Goal: Task Accomplishment & Management: Use online tool/utility

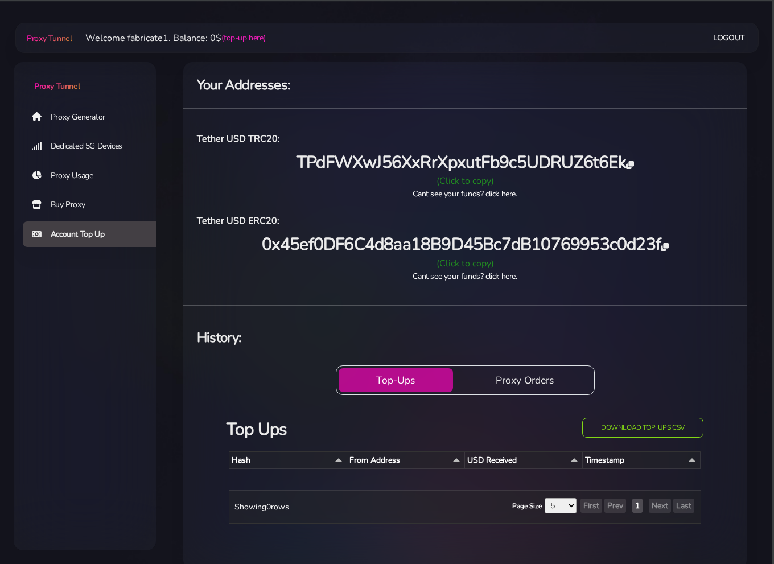
click at [86, 118] on link "Proxy Generator" at bounding box center [94, 117] width 142 height 26
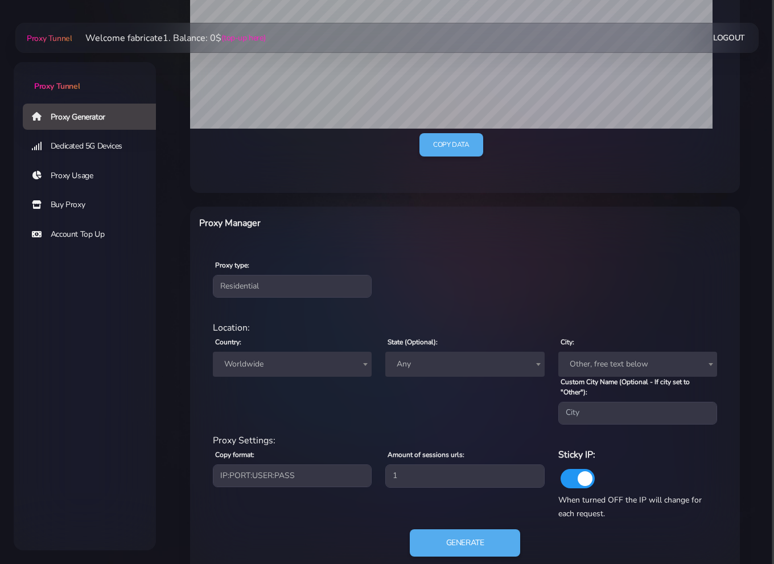
scroll to position [285, 0]
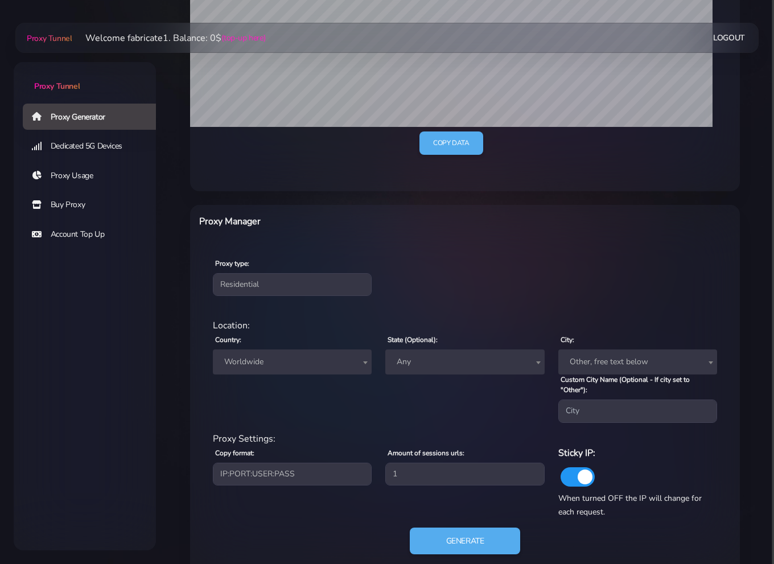
click at [314, 358] on span "Worldwide" at bounding box center [292, 362] width 145 height 16
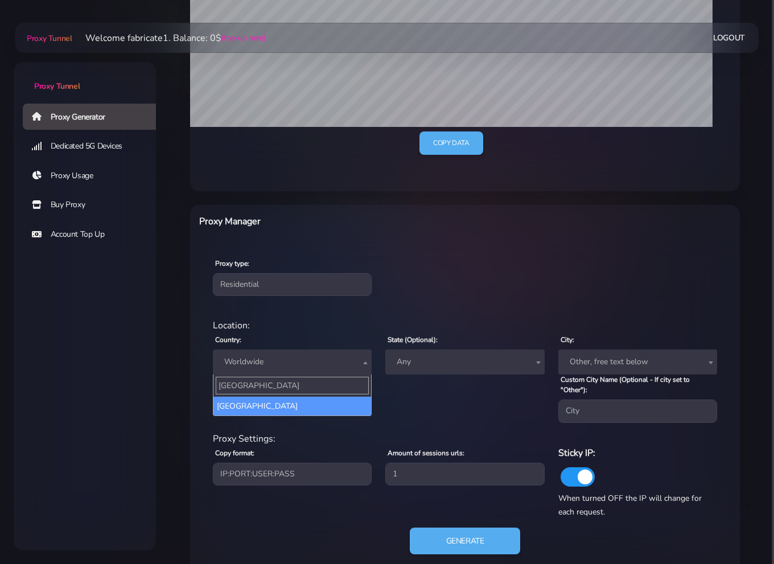
type input "[GEOGRAPHIC_DATA]"
click at [332, 415] on span "canada Canada" at bounding box center [292, 395] width 159 height 42
select select "CA"
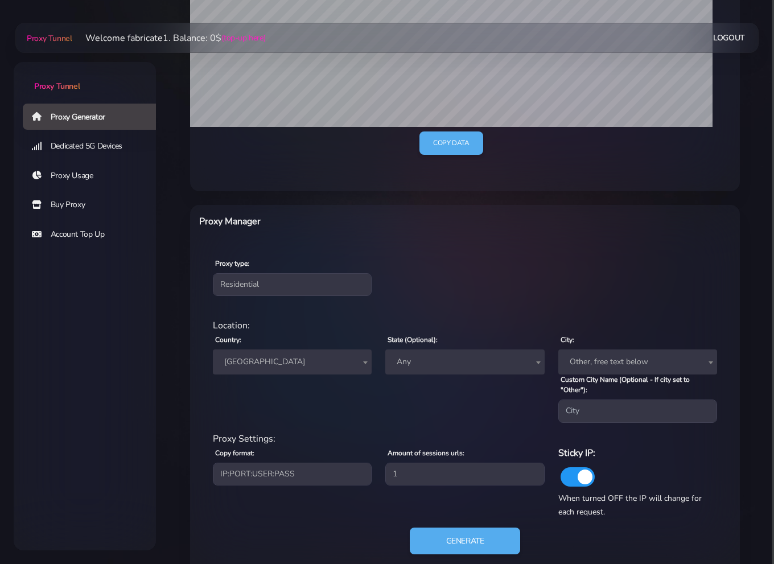
click at [485, 354] on span "Any" at bounding box center [464, 362] width 145 height 16
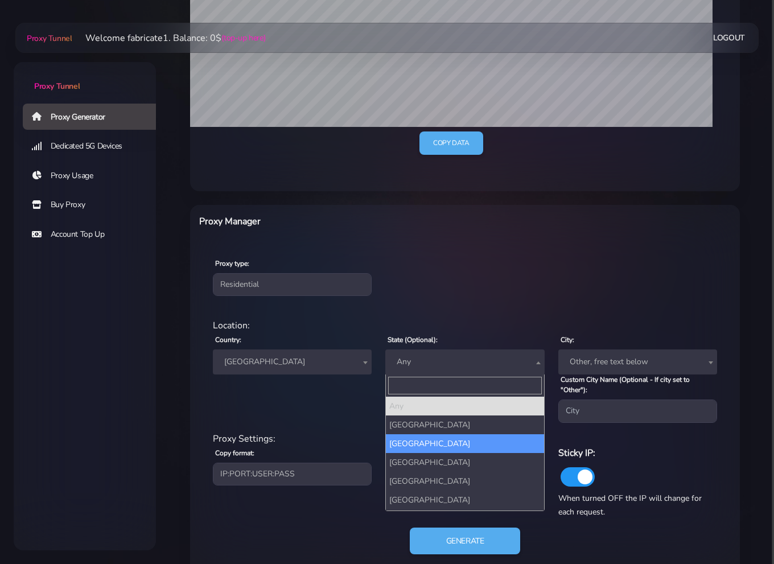
select select "British Columbia"
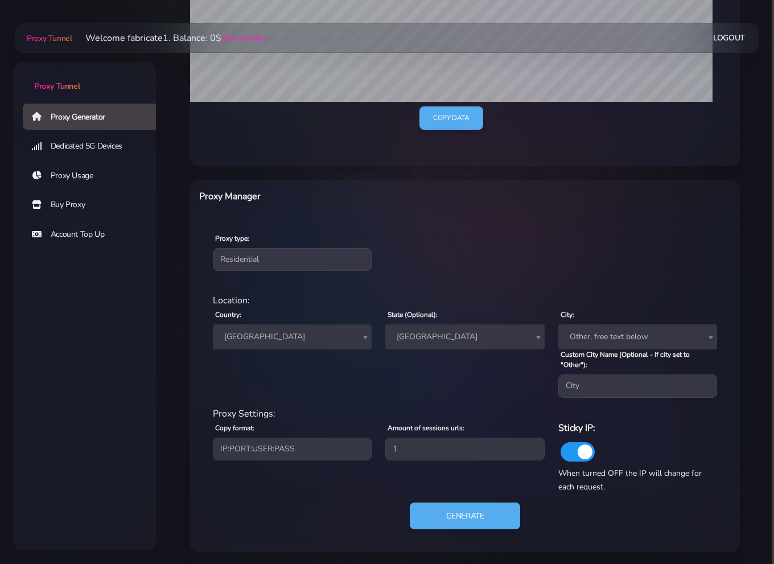
scroll to position [311, 0]
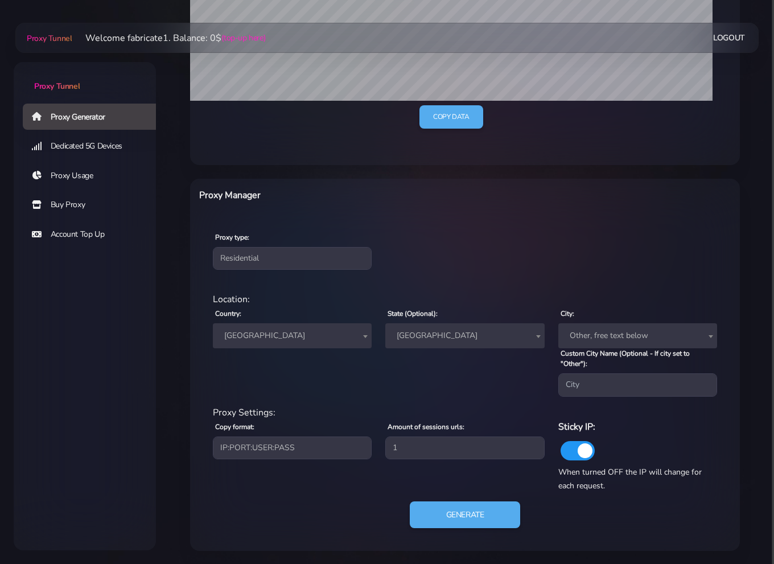
click at [594, 335] on span "Other, free text below" at bounding box center [637, 336] width 145 height 16
type input "vancouver"
click at [526, 369] on div "State (Optional): Any Alberta British Columbia Manitoba New Brunswick Newfoundl…" at bounding box center [464, 351] width 172 height 90
click at [650, 336] on span "Other, free text below" at bounding box center [637, 336] width 145 height 16
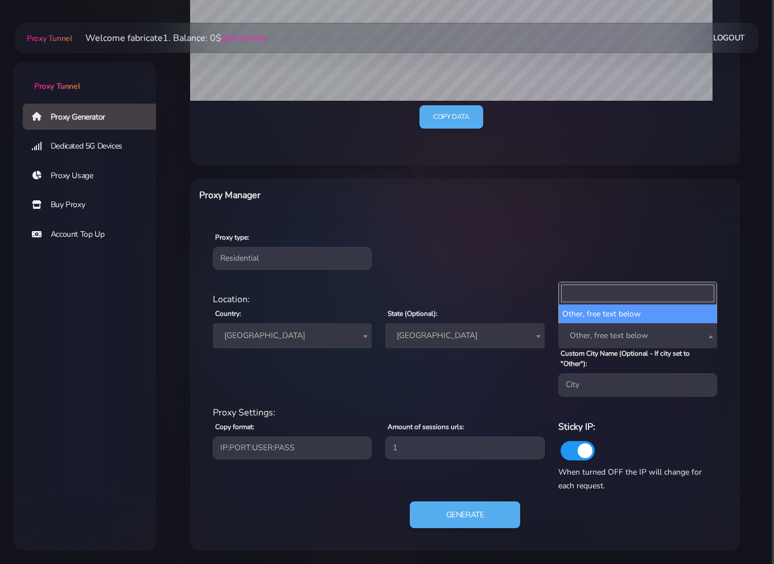
click at [661, 335] on span "Other, free text below" at bounding box center [637, 336] width 145 height 16
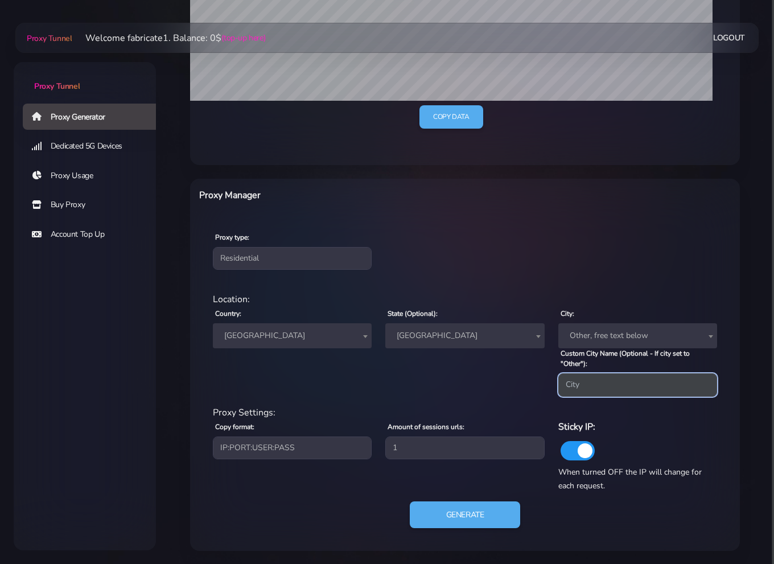
drag, startPoint x: 626, startPoint y: 378, endPoint x: 581, endPoint y: 385, distance: 45.6
click at [604, 384] on input "Custom City Name (Optional - If city set to "Other"):" at bounding box center [637, 384] width 159 height 23
click at [578, 386] on input "Custom City Name (Optional - If city set to "Other"):" at bounding box center [637, 384] width 159 height 23
type input "Vancouver"
click at [541, 391] on div "State (Optional): Any Alberta British Columbia Manitoba New Brunswick Newfoundl…" at bounding box center [464, 351] width 172 height 90
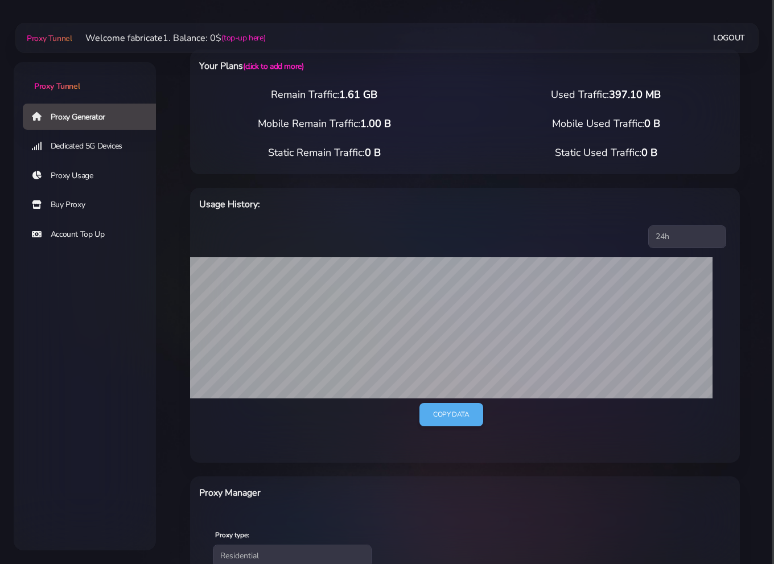
scroll to position [0, 0]
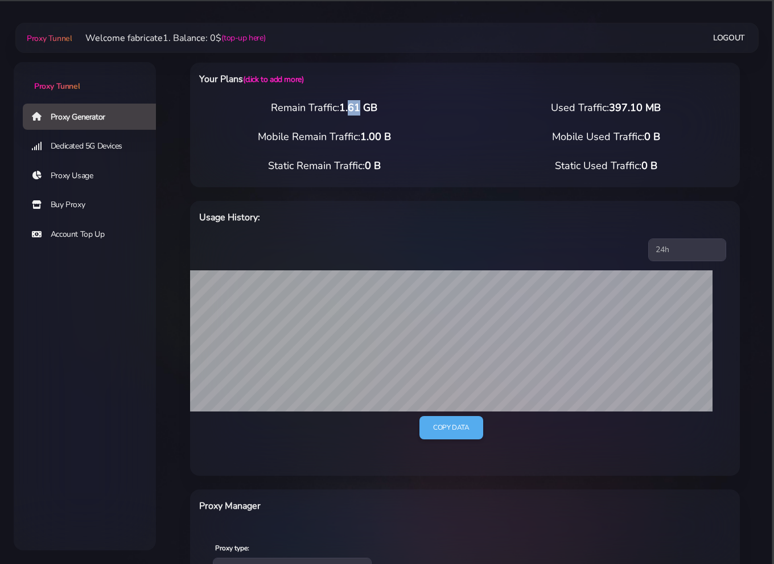
drag, startPoint x: 350, startPoint y: 109, endPoint x: 371, endPoint y: 109, distance: 21.1
click at [365, 109] on span "1.61 GB" at bounding box center [358, 108] width 38 height 14
click at [384, 109] on div "Remain Traffic: 1.61 GB" at bounding box center [324, 107] width 282 height 15
click at [281, 80] on link "(click to add more)" at bounding box center [273, 79] width 60 height 11
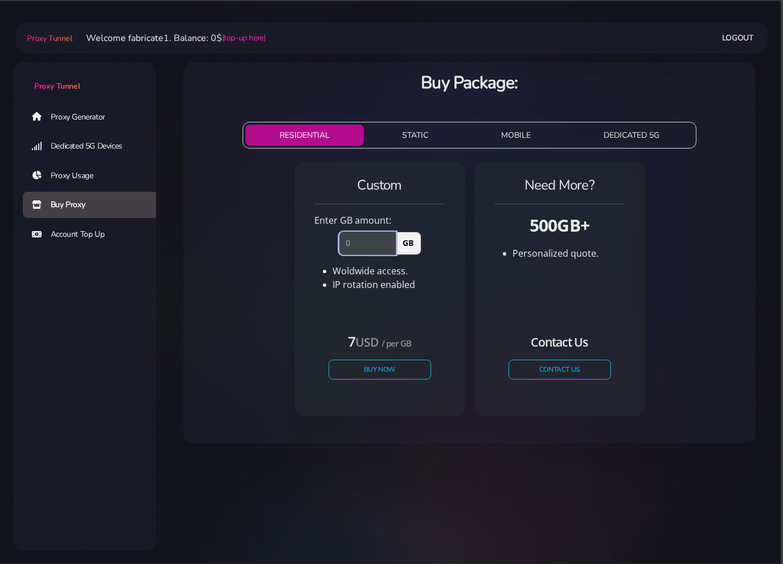
drag, startPoint x: 363, startPoint y: 241, endPoint x: 308, endPoint y: 240, distance: 54.6
click at [318, 240] on div "GB" at bounding box center [379, 240] width 143 height 27
type input "2"
click at [467, 258] on div "Custom Enter GB amount: 2 GB Woldwide access. IP rotation enabled USD" at bounding box center [469, 294] width 554 height 272
click at [103, 112] on link "Proxy Generator" at bounding box center [94, 117] width 142 height 26
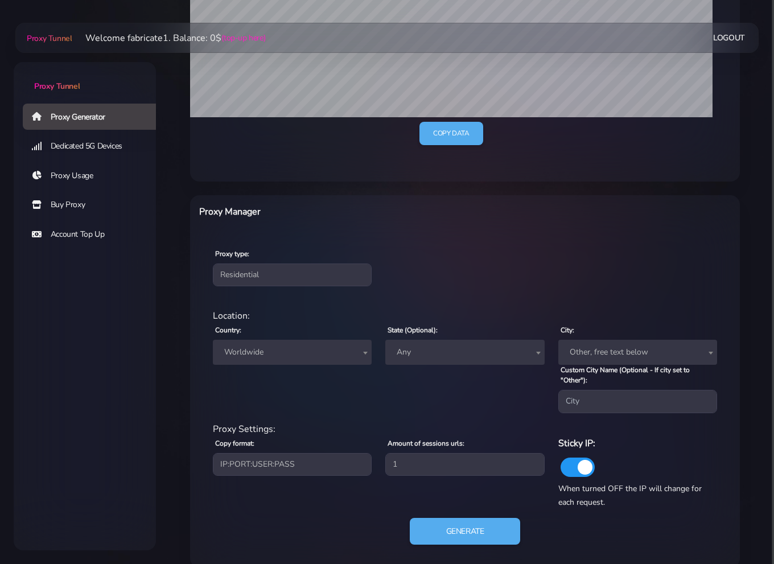
scroll to position [311, 0]
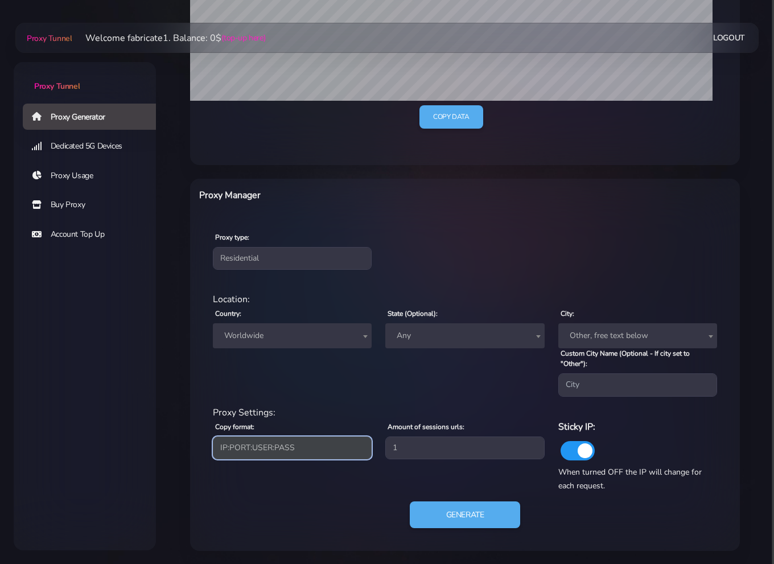
click at [315, 446] on select "IP:PORT:USER:PASS USER:PASS@IP:PORT PORT:IP:USER:PASS PASS:USER:PORT:IP" at bounding box center [292, 448] width 159 height 23
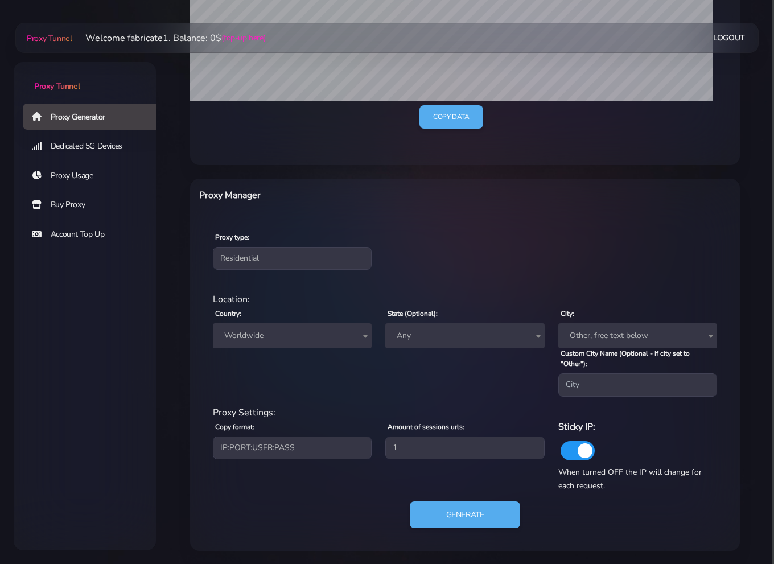
click at [333, 407] on div "Proxy Settings:" at bounding box center [465, 413] width 518 height 14
click at [332, 393] on div "Country: Worldwide Andorra United Arab Emirates Afghanistan Antigua and Barbuda…" at bounding box center [292, 351] width 172 height 90
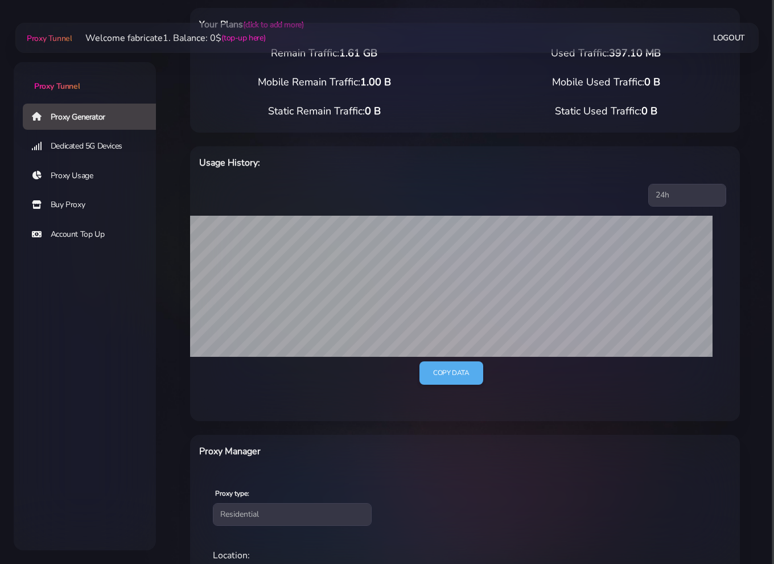
scroll to position [26, 0]
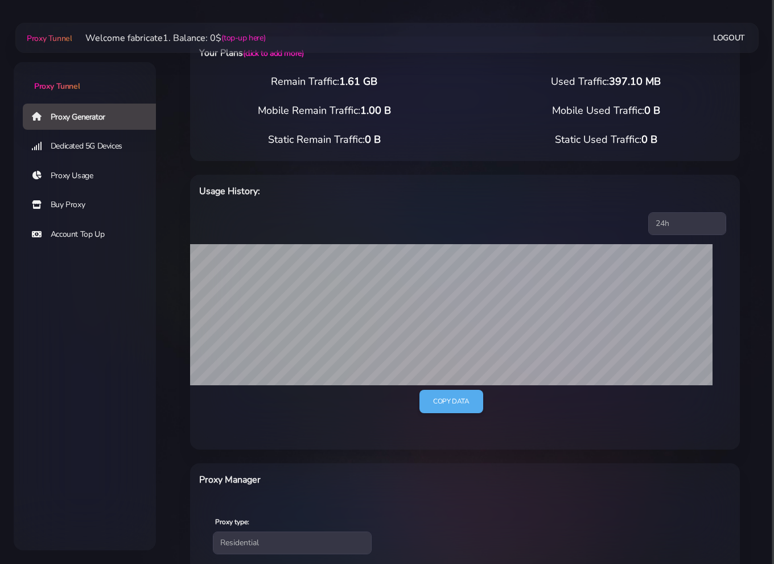
click at [81, 206] on link "Buy Proxy" at bounding box center [94, 205] width 142 height 26
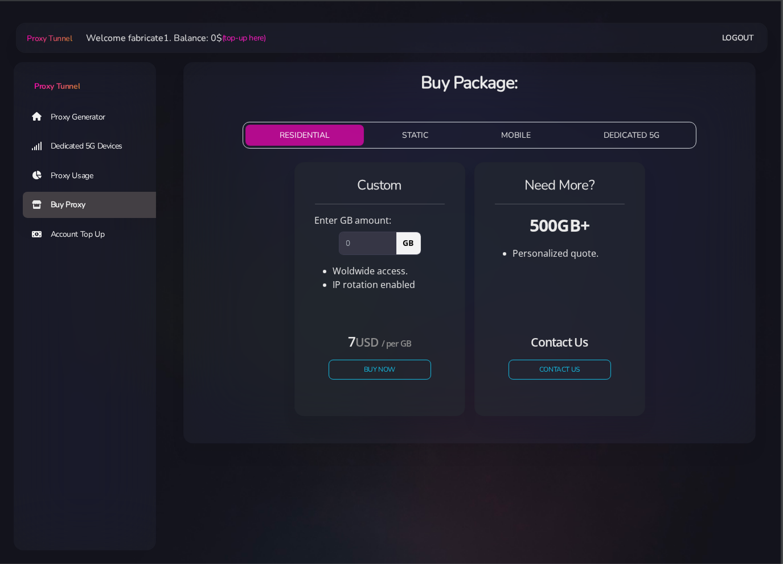
click at [413, 137] on button "STATIC" at bounding box center [415, 135] width 94 height 21
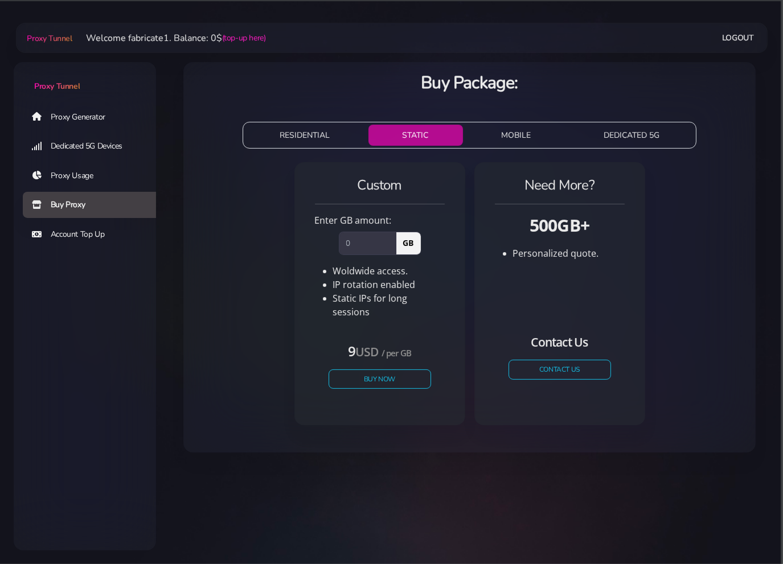
click at [311, 136] on button "RESIDENTIAL" at bounding box center [304, 135] width 118 height 21
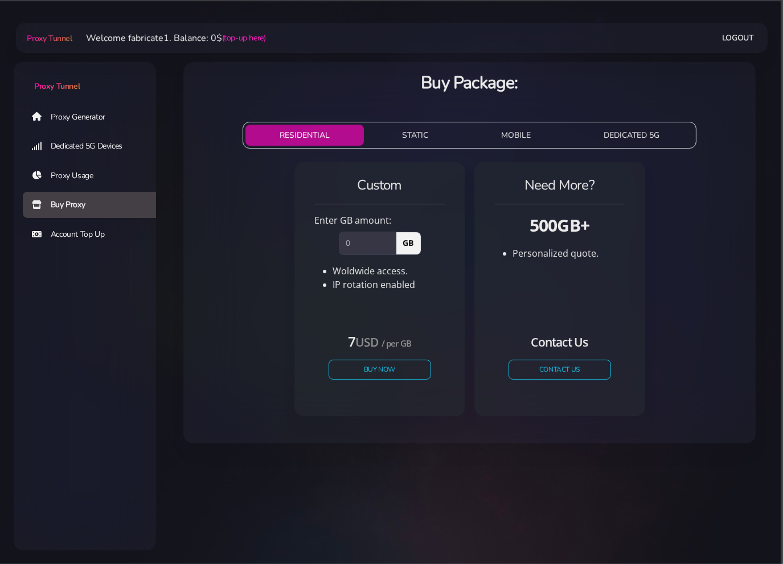
click at [390, 130] on button "STATIC" at bounding box center [415, 135] width 94 height 21
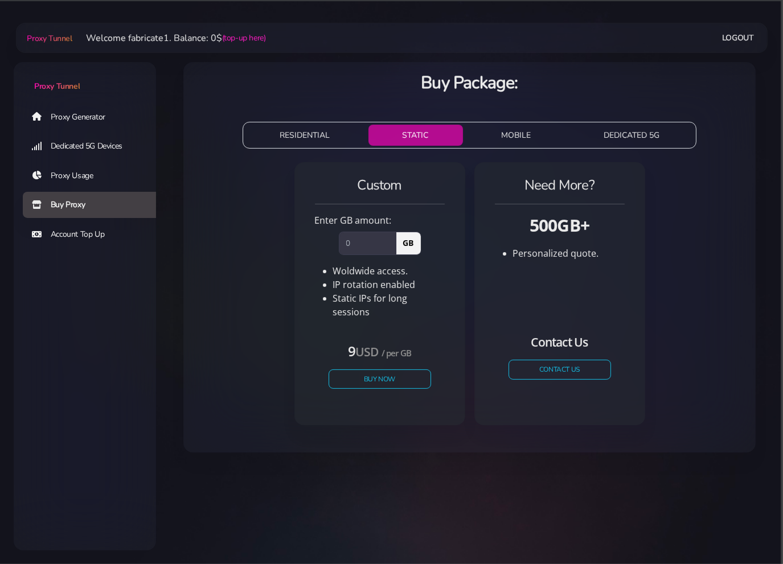
click at [307, 134] on button "RESIDENTIAL" at bounding box center [304, 135] width 118 height 21
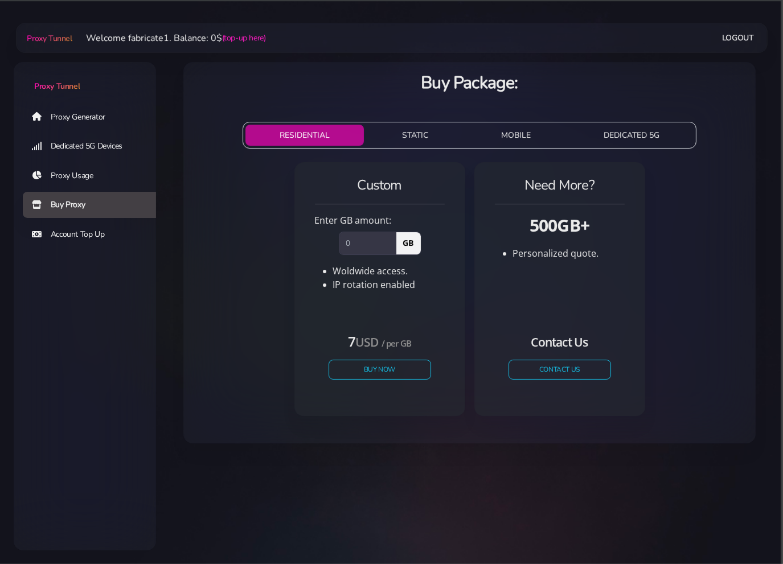
click at [84, 176] on link "Proxy Usage" at bounding box center [94, 176] width 142 height 26
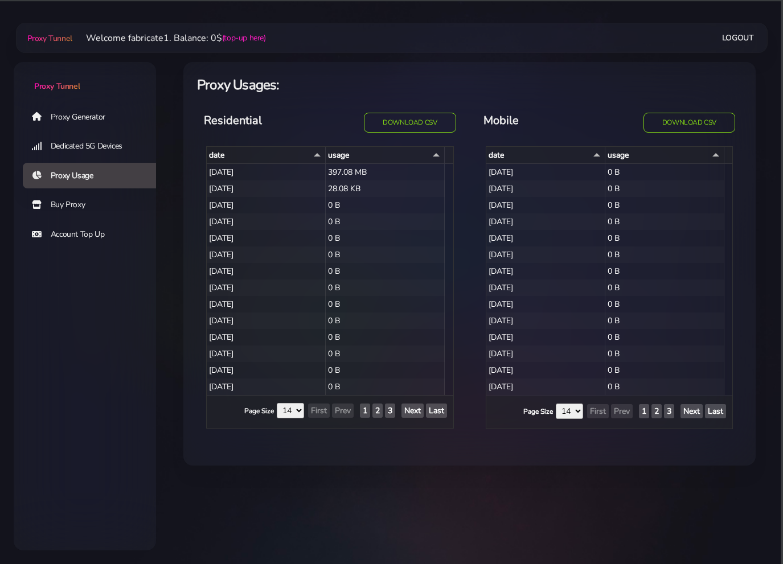
select select "14"
click at [82, 145] on link "Dedicated 5G Devices" at bounding box center [94, 146] width 142 height 26
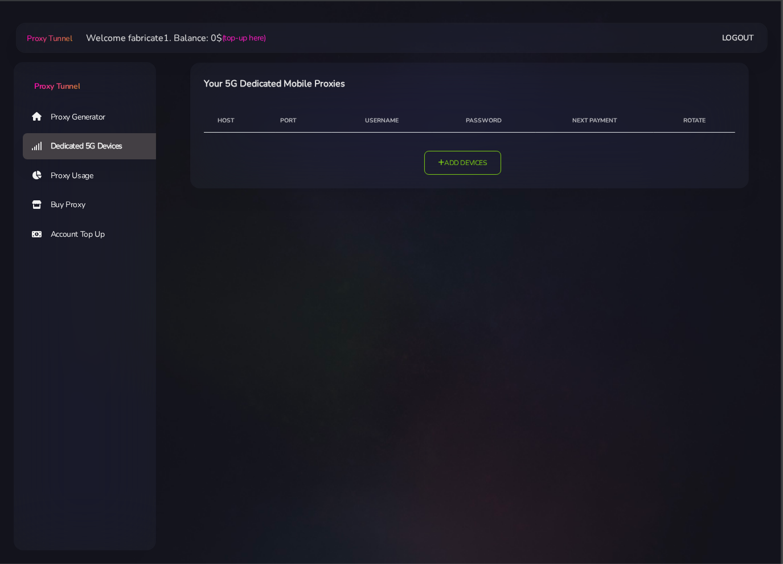
click at [81, 117] on link "Proxy Generator" at bounding box center [94, 117] width 142 height 26
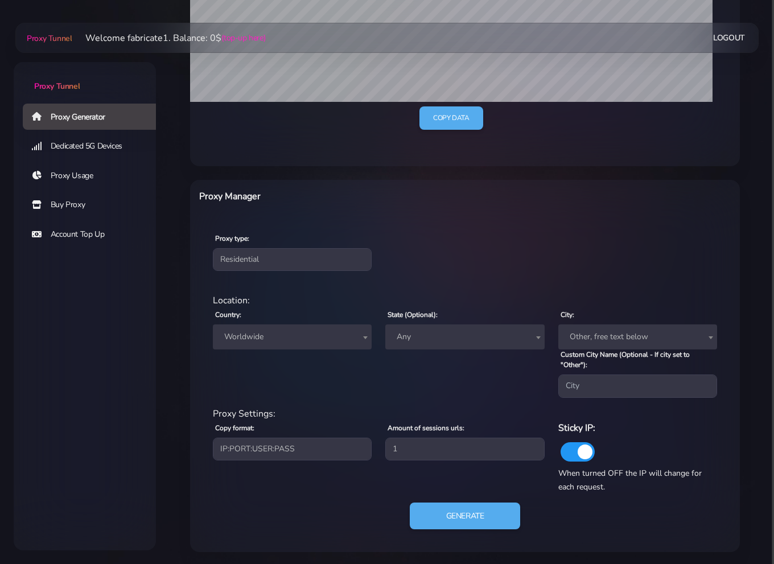
scroll to position [311, 0]
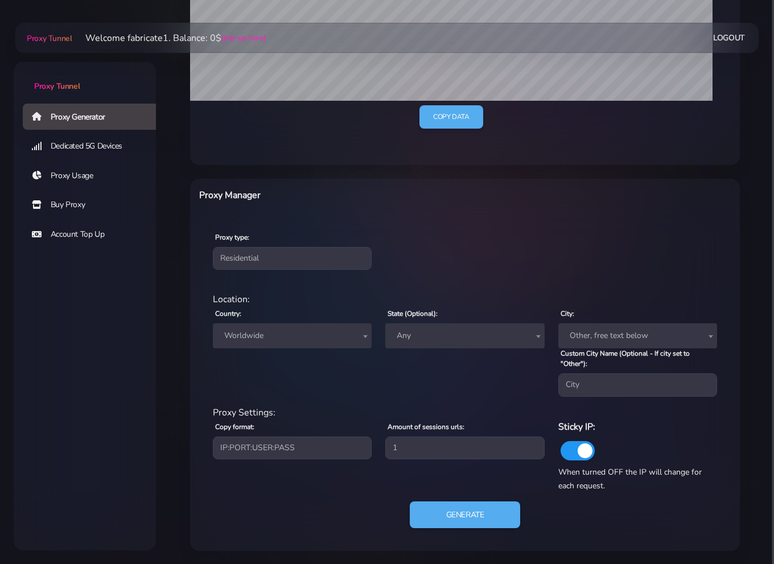
click at [346, 331] on span "Worldwide" at bounding box center [292, 336] width 145 height 16
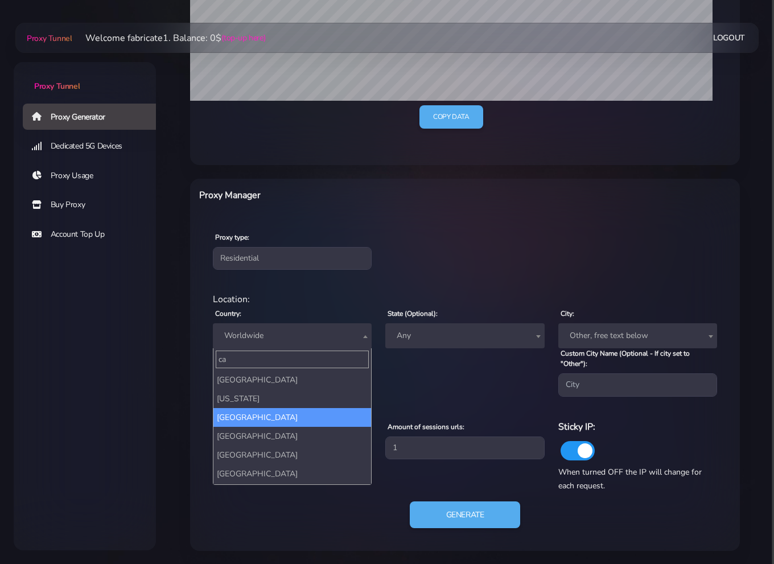
type input "ca"
select select "CA"
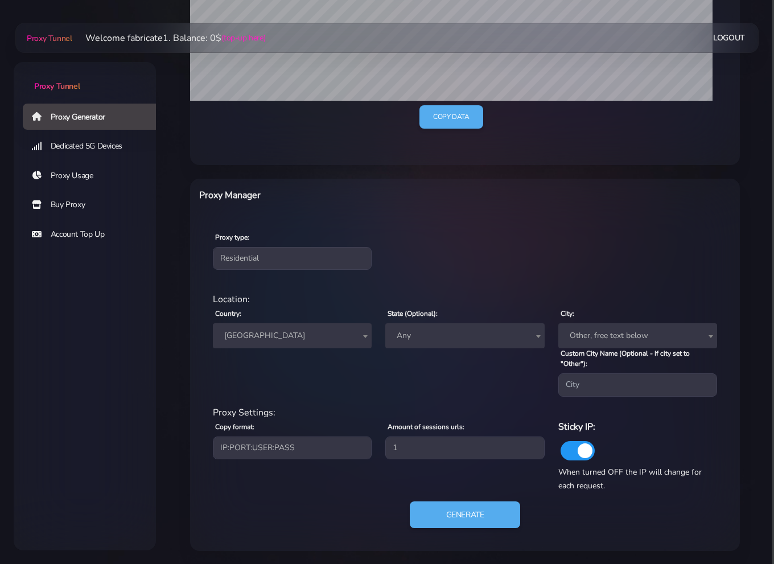
click at [439, 339] on span "Any" at bounding box center [464, 336] width 145 height 16
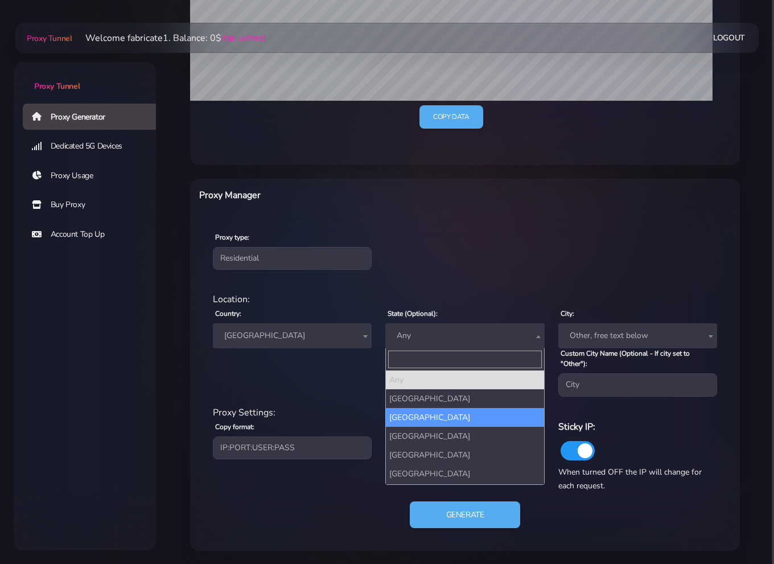
select select "British Columbia"
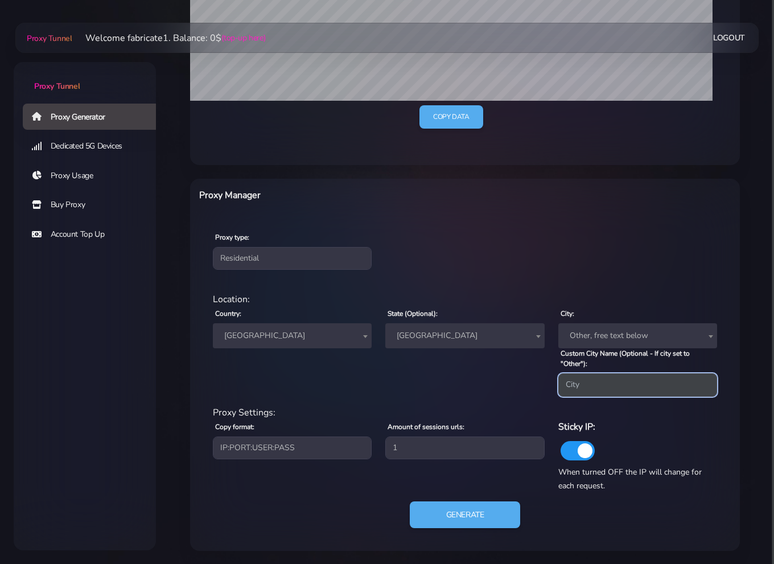
click at [595, 382] on input "Custom City Name (Optional - If city set to "Other"):" at bounding box center [637, 384] width 159 height 23
type input "vancouver"
click at [423, 390] on div "State (Optional): Any Alberta British Columbia Manitoba New Brunswick Newfoundl…" at bounding box center [464, 351] width 172 height 90
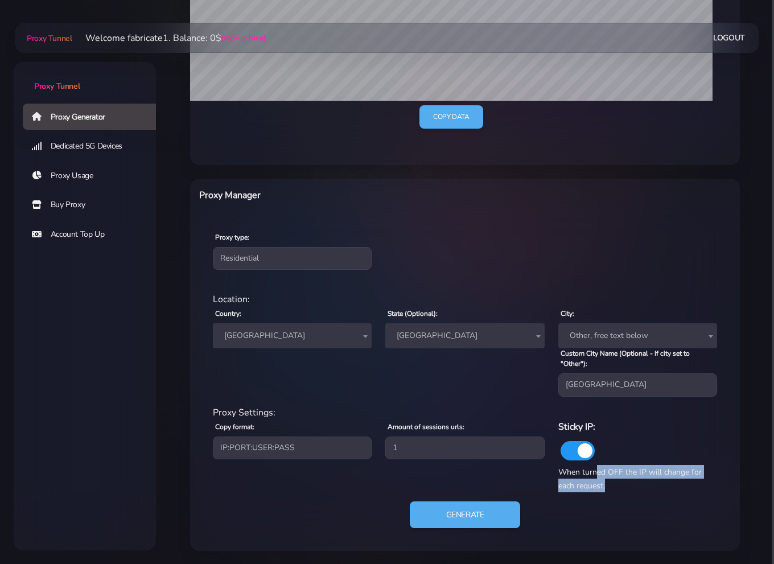
drag, startPoint x: 648, startPoint y: 476, endPoint x: 694, endPoint y: 484, distance: 47.3
click at [685, 482] on div "Sticky IP: When turned OFF the IP will change for each request." at bounding box center [637, 455] width 172 height 73
click at [694, 484] on div "Sticky IP: When turned OFF the IP will change for each request." at bounding box center [637, 455] width 172 height 73
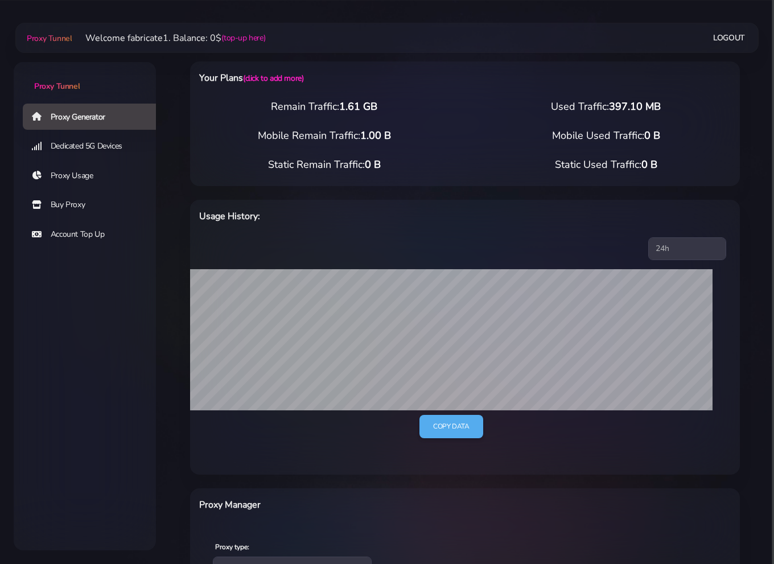
scroll to position [0, 0]
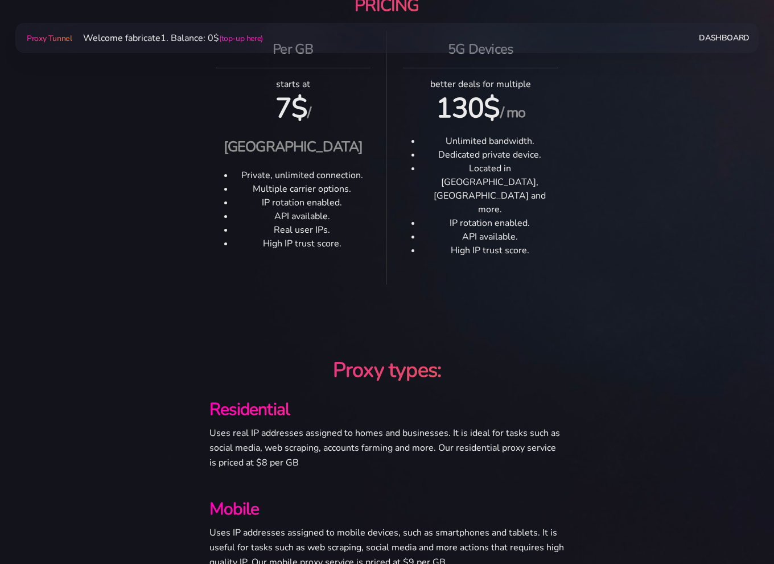
scroll to position [1043, 0]
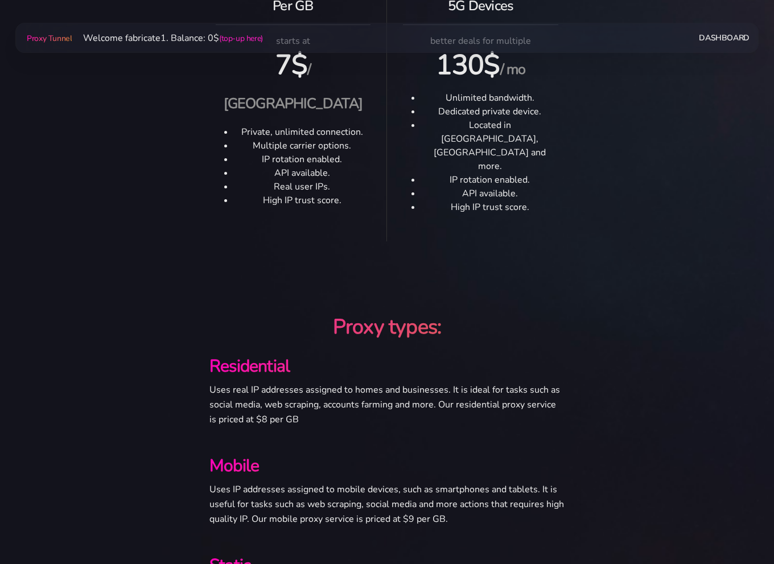
drag, startPoint x: 319, startPoint y: 365, endPoint x: 494, endPoint y: 378, distance: 175.8
click at [472, 382] on p "Uses real IP addresses assigned to homes and businesses. It is ideal for tasks …" at bounding box center [386, 404] width 355 height 44
click at [494, 382] on p "Uses real IP addresses assigned to homes and businesses. It is ideal for tasks …" at bounding box center [386, 404] width 355 height 44
drag, startPoint x: 437, startPoint y: 364, endPoint x: 584, endPoint y: 377, distance: 148.5
click at [584, 377] on div "Proxy types: Residential Uses real IP addresses assigned to homes and businesse…" at bounding box center [387, 536] width 581 height 445
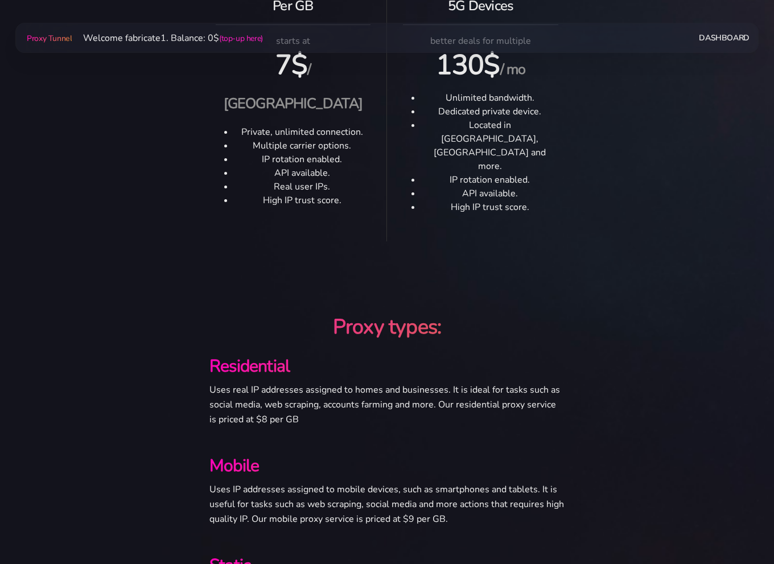
click at [563, 382] on p "Uses real IP addresses assigned to homes and businesses. It is ideal for tasks …" at bounding box center [386, 404] width 355 height 44
click at [424, 382] on p "Uses real IP addresses assigned to homes and businesses. It is ideal for tasks …" at bounding box center [386, 404] width 355 height 44
drag, startPoint x: 581, startPoint y: 375, endPoint x: 603, endPoint y: 379, distance: 22.0
click at [585, 376] on div "Proxy types: Residential Uses real IP addresses assigned to homes and businesse…" at bounding box center [387, 536] width 581 height 445
click at [571, 377] on div "Residential Uses real IP addresses assigned to homes and businesses. It is idea…" at bounding box center [386, 395] width 373 height 100
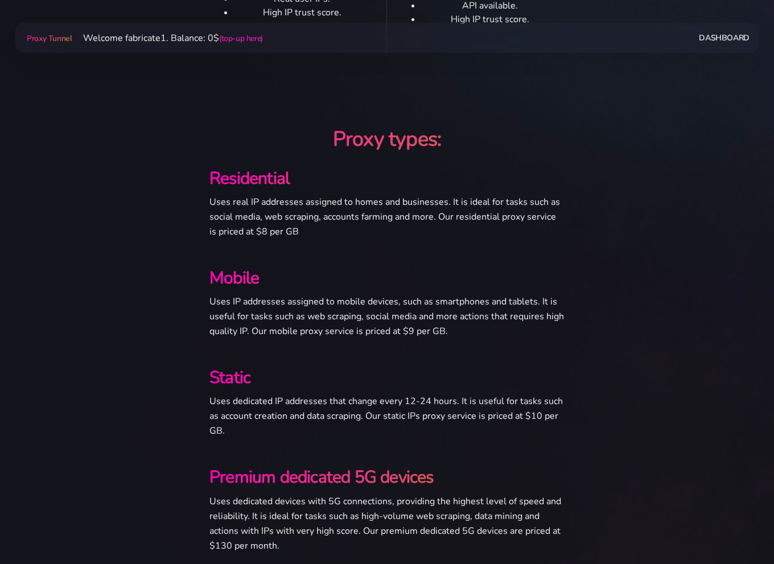
scroll to position [1233, 0]
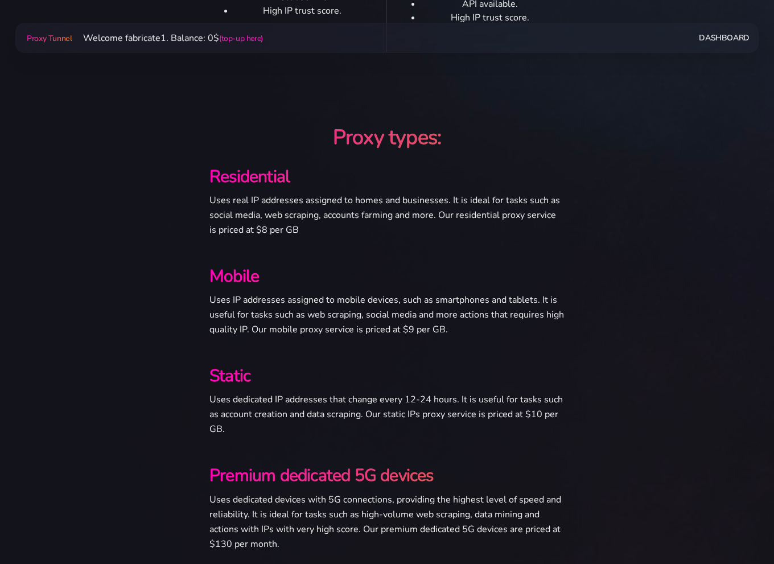
drag, startPoint x: 446, startPoint y: 380, endPoint x: 512, endPoint y: 385, distance: 66.2
click at [508, 392] on p "Uses dedicated IP addresses that change every 12-24 hours. It is useful for tas…" at bounding box center [386, 414] width 355 height 44
click at [524, 392] on p "Uses dedicated IP addresses that change every 12-24 hours. It is useful for tas…" at bounding box center [386, 414] width 355 height 44
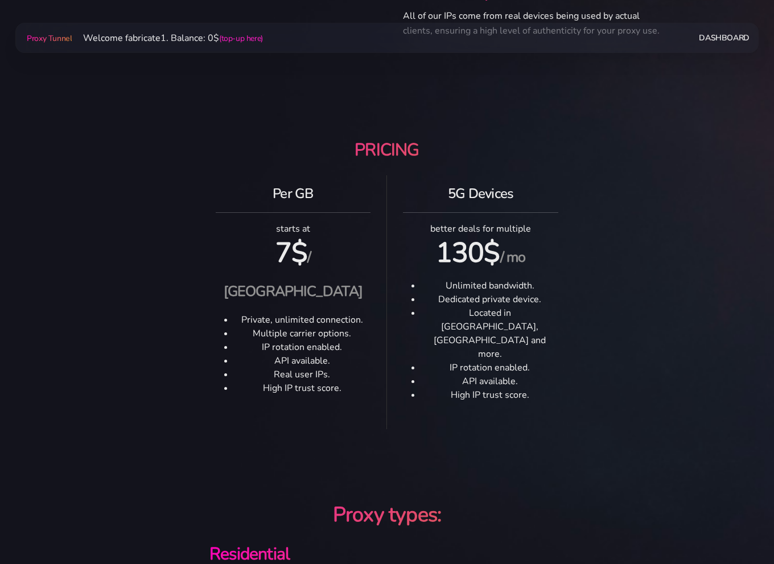
scroll to position [854, 0]
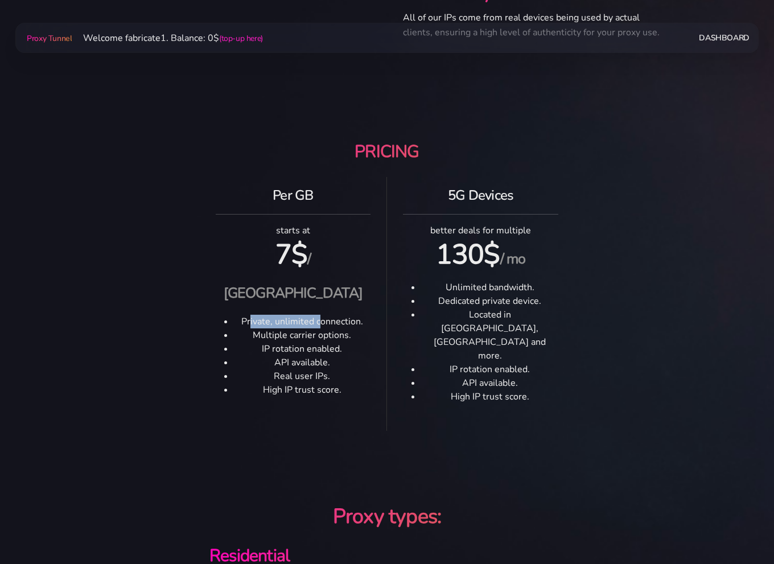
drag, startPoint x: 250, startPoint y: 289, endPoint x: 351, endPoint y: 290, distance: 100.7
click at [344, 315] on li "Private, unlimited connection." at bounding box center [302, 322] width 137 height 14
click at [345, 328] on li "Multiple carrier options." at bounding box center [302, 335] width 137 height 14
drag, startPoint x: 262, startPoint y: 300, endPoint x: 360, endPoint y: 303, distance: 97.4
click at [357, 328] on li "Multiple carrier options." at bounding box center [302, 335] width 137 height 14
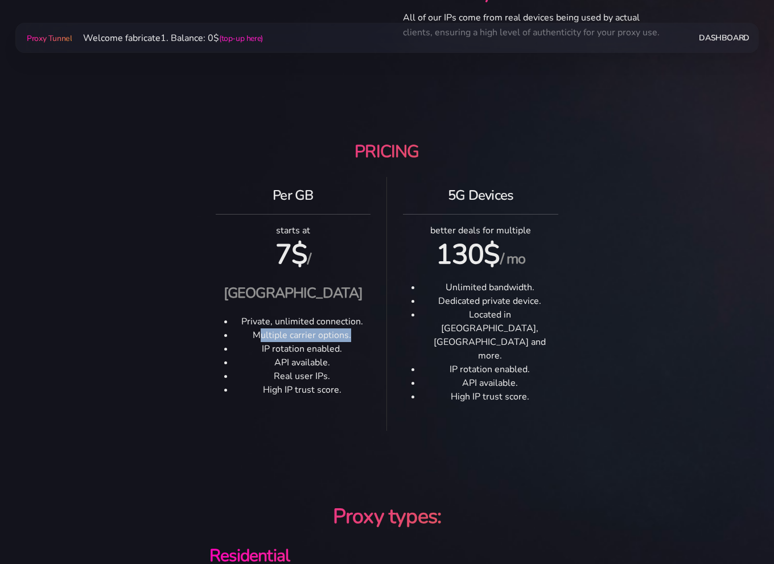
click at [360, 328] on li "Multiple carrier options." at bounding box center [302, 335] width 137 height 14
drag, startPoint x: 262, startPoint y: 312, endPoint x: 344, endPoint y: 314, distance: 82.0
click at [341, 342] on li "IP rotation enabled." at bounding box center [302, 349] width 137 height 14
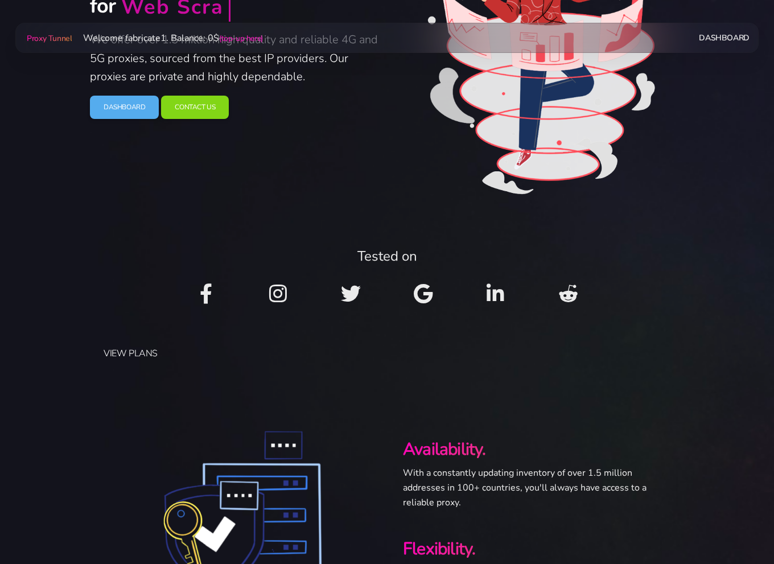
scroll to position [0, 0]
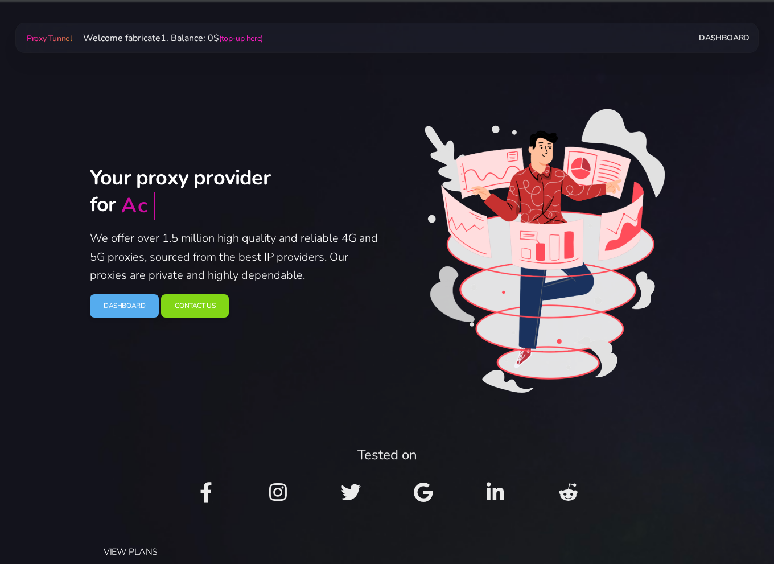
click at [715, 39] on link "Dashboard" at bounding box center [724, 37] width 50 height 21
